Goal: Task Accomplishment & Management: Manage account settings

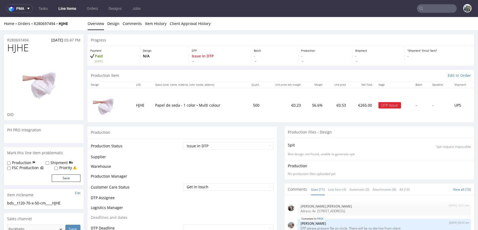
scroll to position [214, 0]
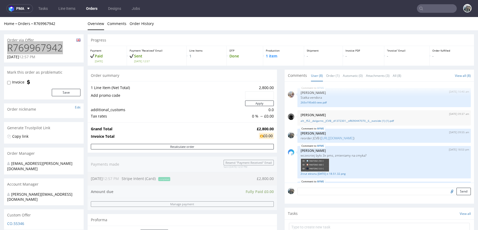
scroll to position [72, 0]
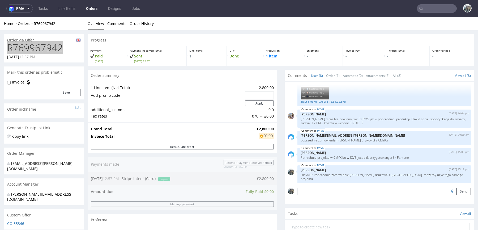
click at [422, 9] on input "text" at bounding box center [437, 8] width 40 height 8
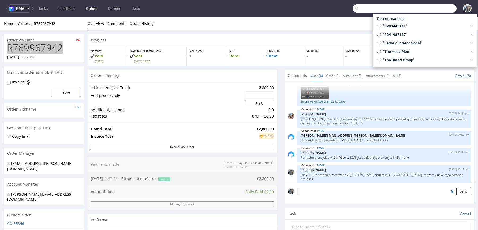
paste input "R359418359"
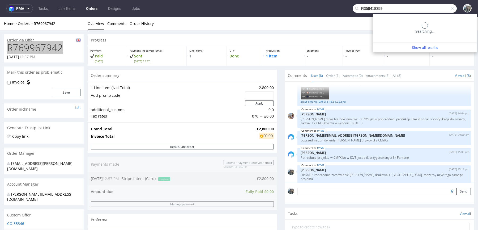
type input "R359418359"
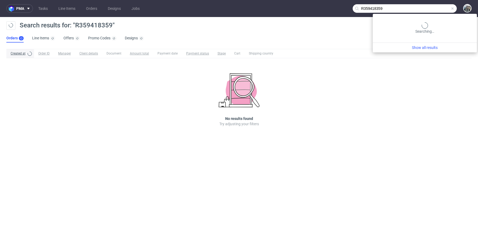
click at [436, 11] on input "R359418359" at bounding box center [404, 8] width 104 height 8
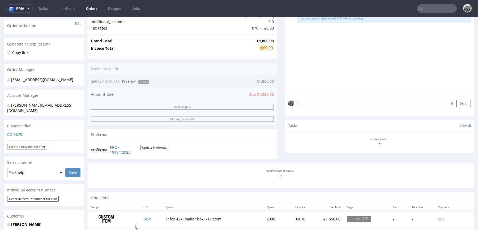
scroll to position [95, 0]
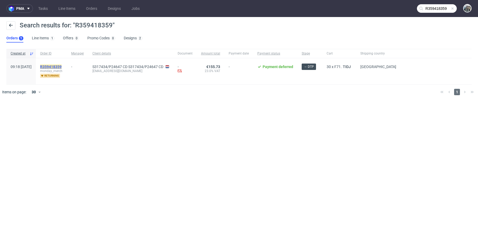
click at [62, 66] on mark "R359418359" at bounding box center [50, 66] width 21 height 4
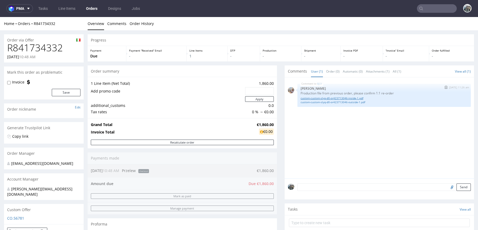
click at [332, 98] on link "custom-custom-slyq-d0-or423713046-inside-1.pdf" at bounding box center [383, 98] width 167 height 4
click at [331, 101] on link "custom-custom-slyq-d0-or423713046-outside-1.pdf" at bounding box center [383, 102] width 167 height 4
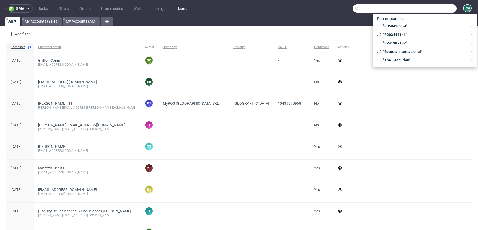
click at [445, 9] on input "text" at bounding box center [404, 8] width 104 height 8
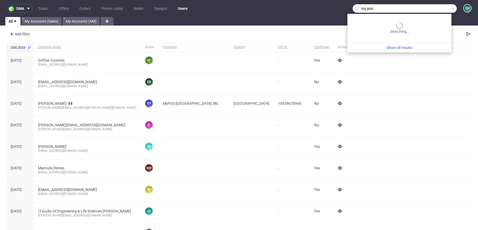
type input "my pos"
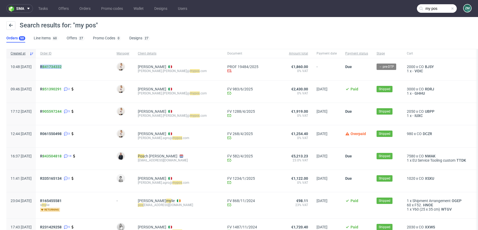
drag, startPoint x: 58, startPoint y: 70, endPoint x: 55, endPoint y: 67, distance: 5.1
click at [55, 67] on div "R 841734332" at bounding box center [74, 69] width 76 height 22
copy span "R 841734332"
click at [61, 67] on link "841734332" at bounding box center [51, 66] width 19 height 4
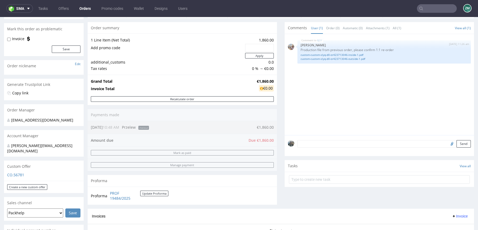
scroll to position [255, 0]
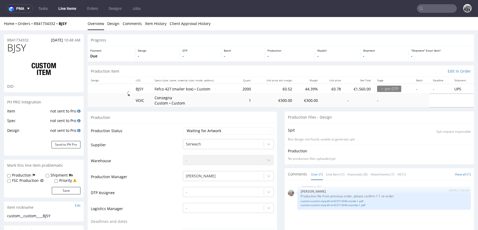
scroll to position [67, 0]
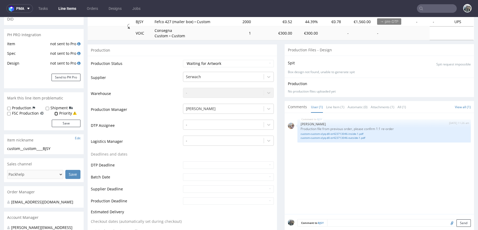
click at [56, 112] on input "Priority" at bounding box center [55, 113] width 3 height 4
checkbox input "true"
click at [56, 120] on button "Save" at bounding box center [66, 122] width 29 height 7
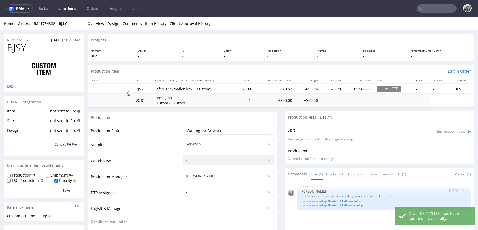
scroll to position [0, 0]
drag, startPoint x: 34, startPoint y: 39, endPoint x: 1, endPoint y: 39, distance: 32.6
copy p "R841734332"
